Goal: Check status

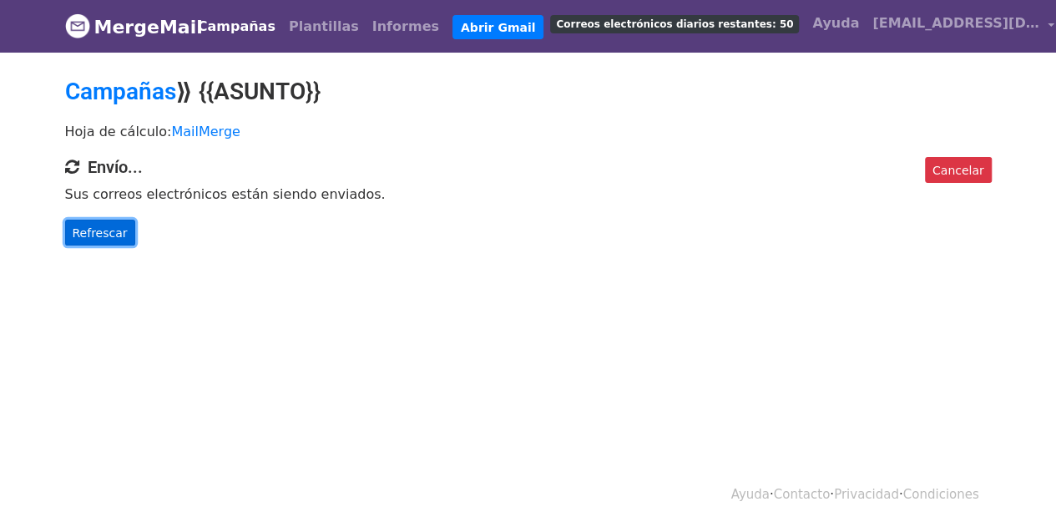
click at [116, 232] on font "Refrescar" at bounding box center [100, 231] width 55 height 13
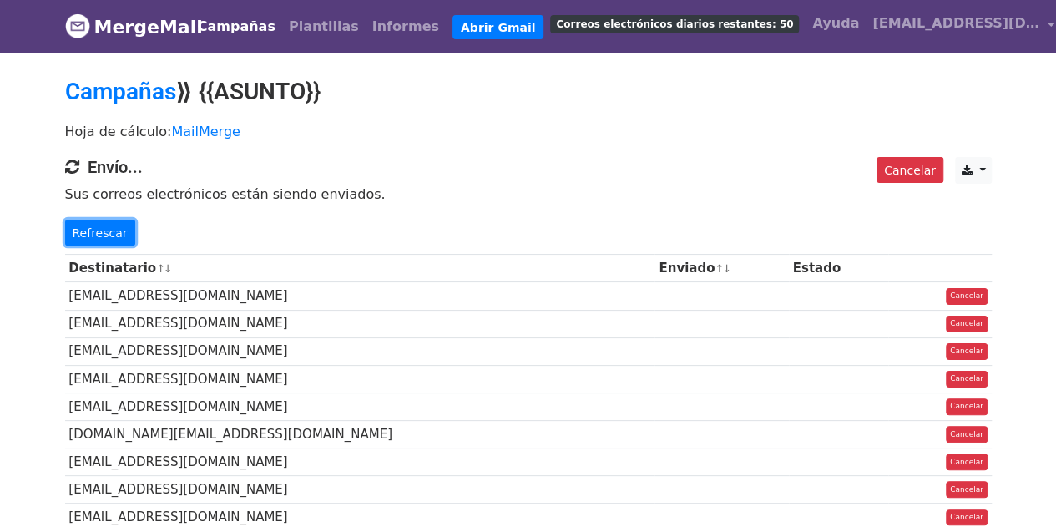
click at [116, 232] on font "Refrescar" at bounding box center [100, 231] width 55 height 13
